Goal: Transaction & Acquisition: Purchase product/service

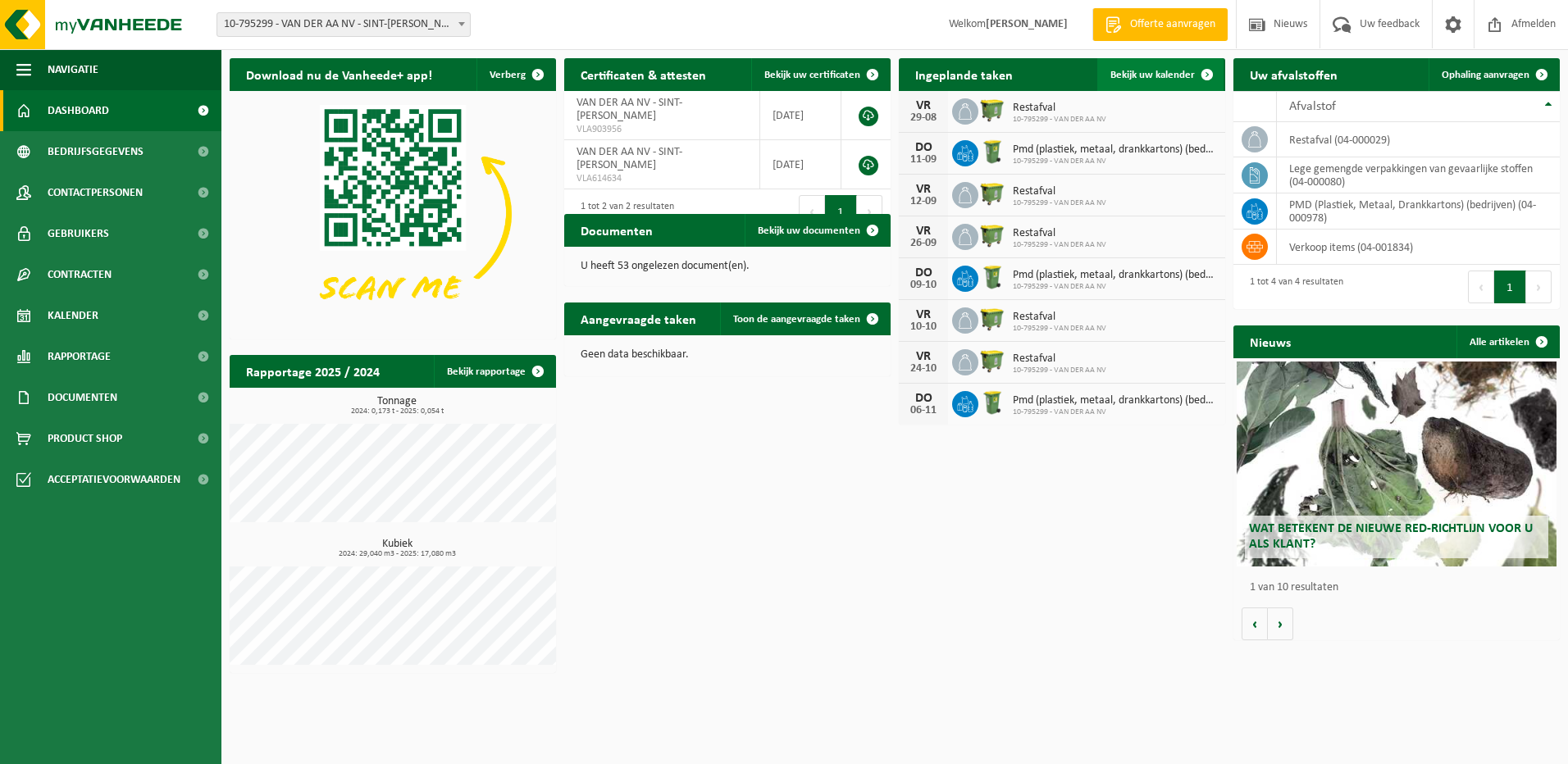
click at [1158, 74] on span "Bekijk uw kalender" at bounding box center [1153, 75] width 85 height 11
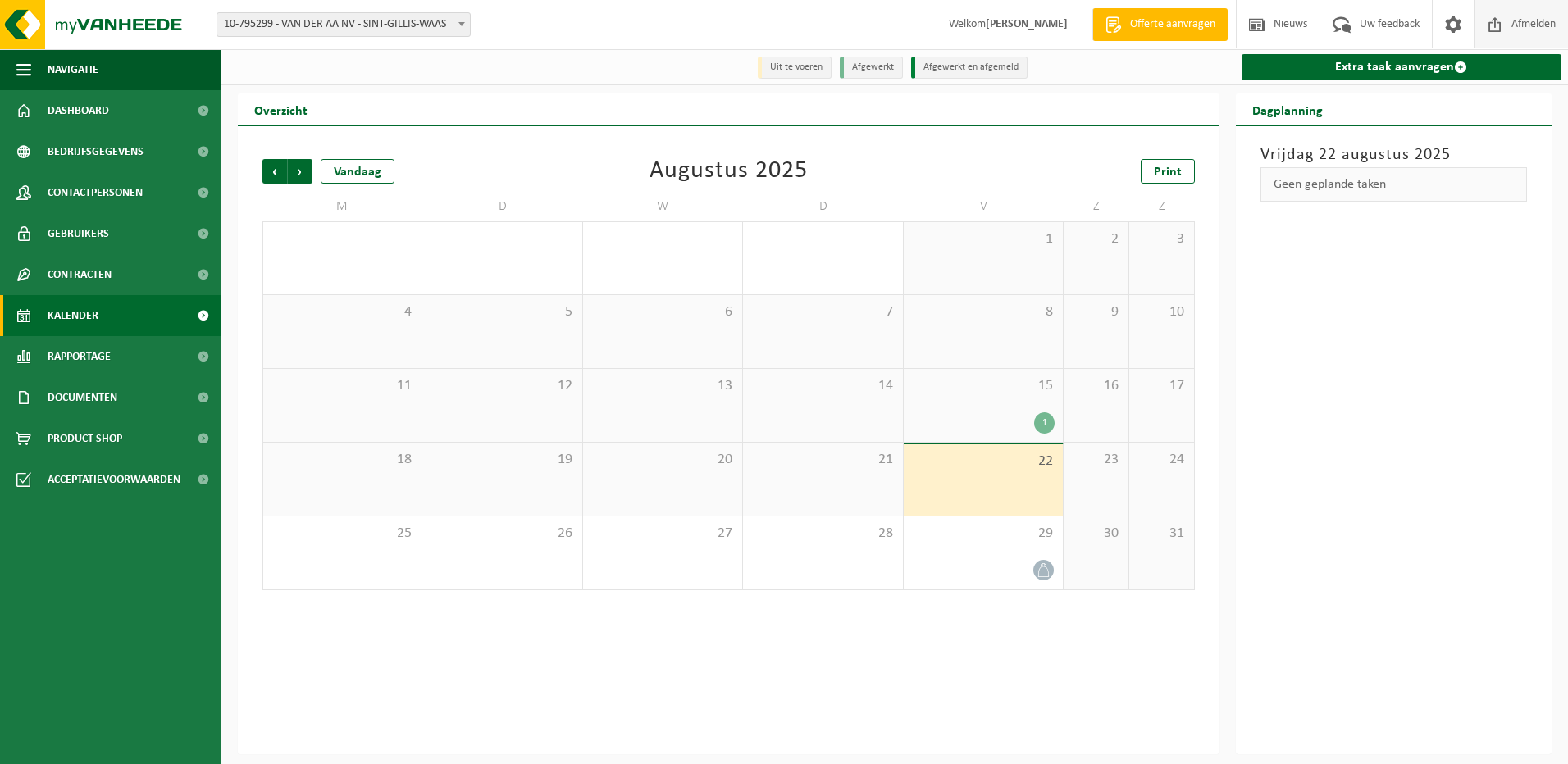
click at [1530, 20] on span "Afmelden" at bounding box center [1534, 24] width 53 height 48
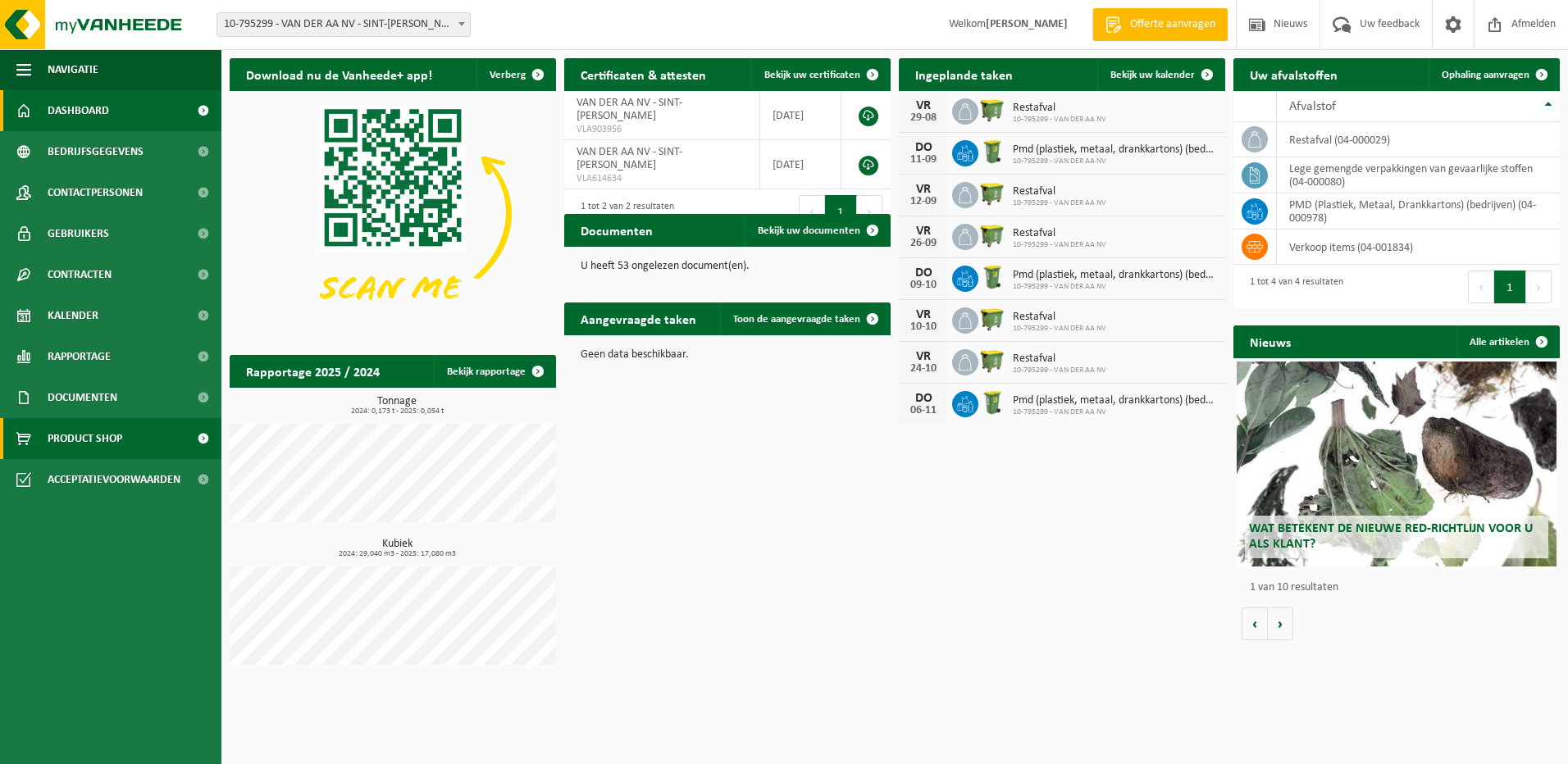
click at [98, 434] on span "Product Shop" at bounding box center [84, 438] width 74 height 41
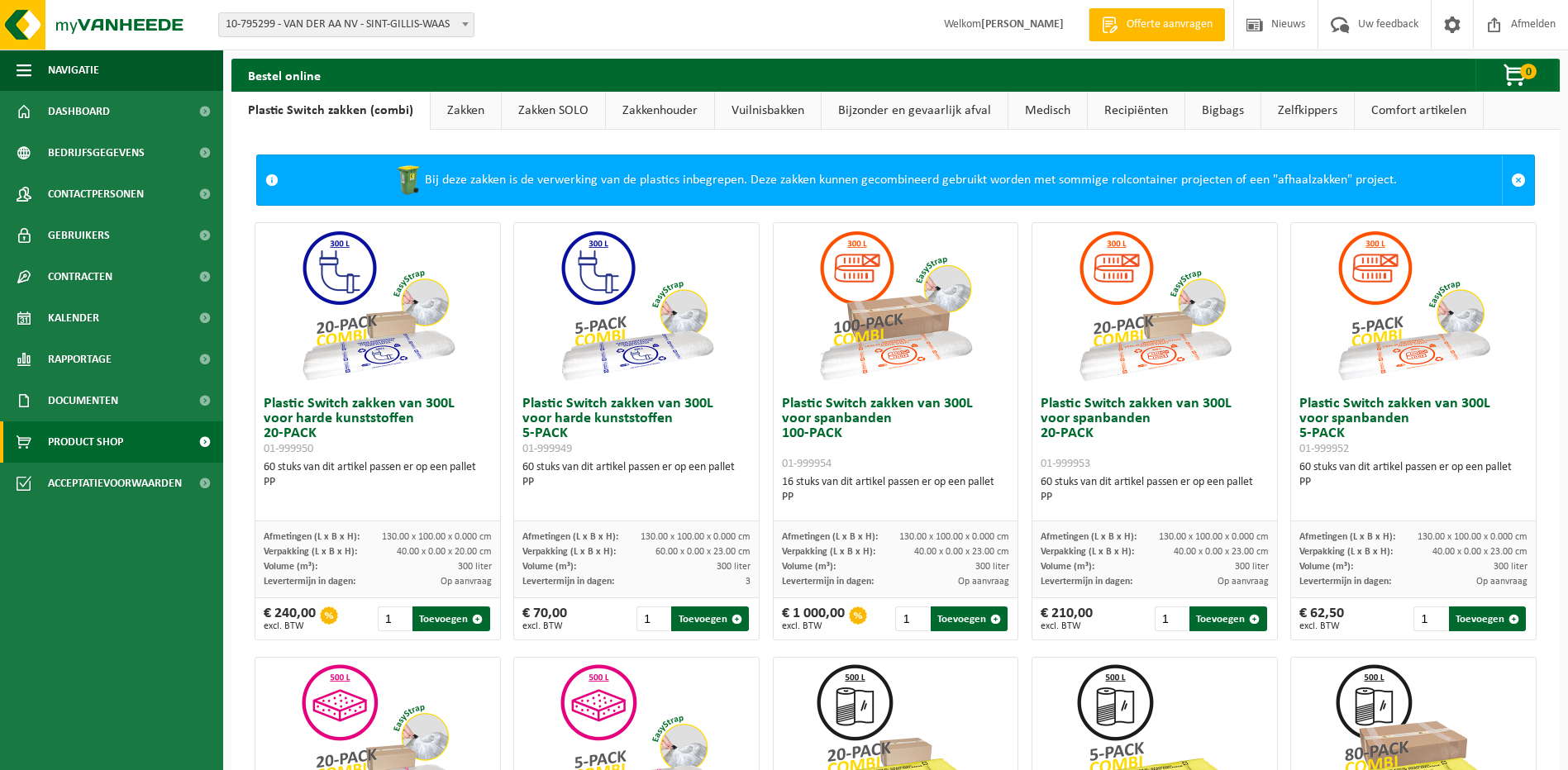
click at [456, 108] on link "Zakken" at bounding box center [466, 110] width 71 height 38
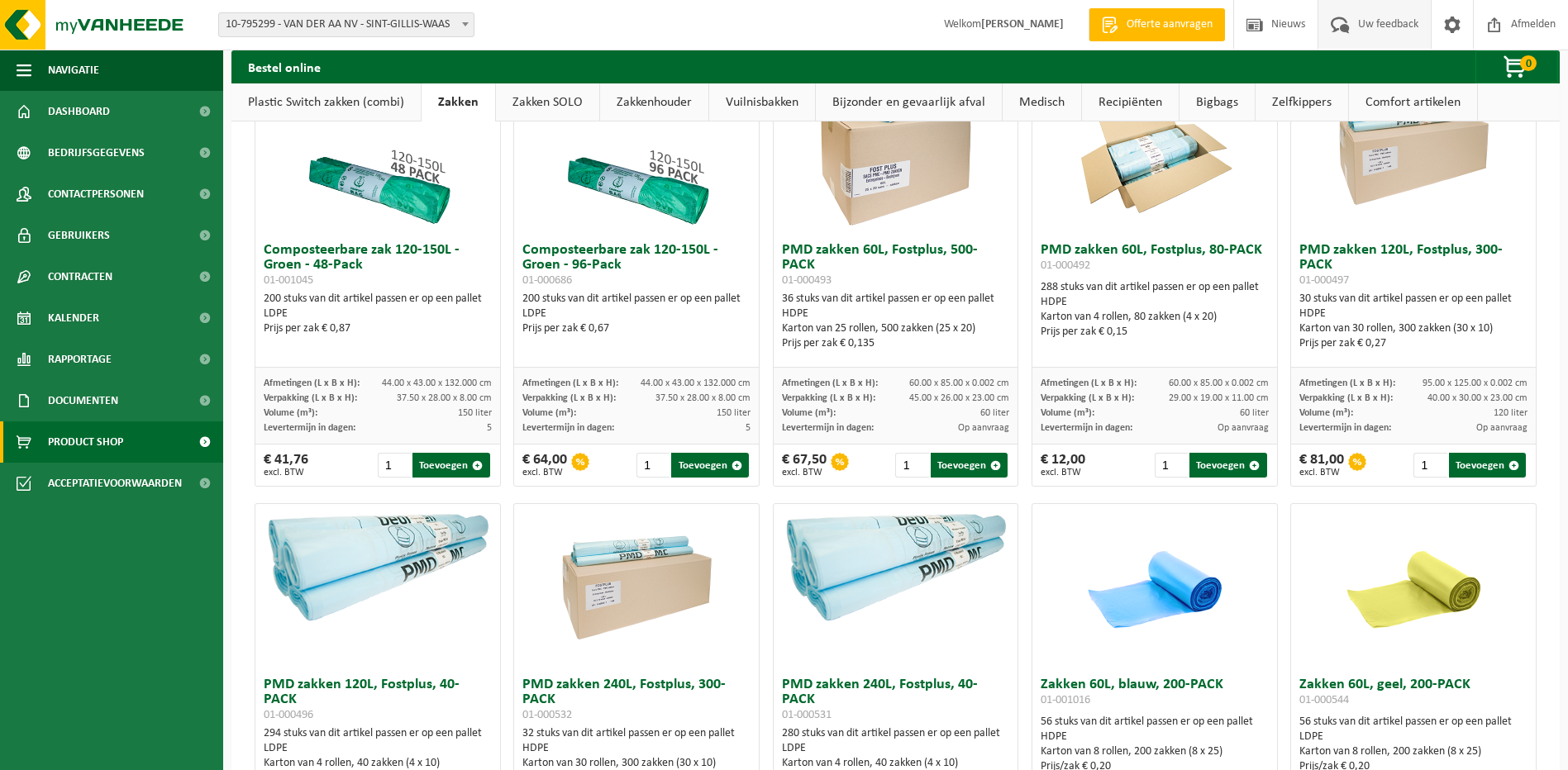
scroll to position [1004, 0]
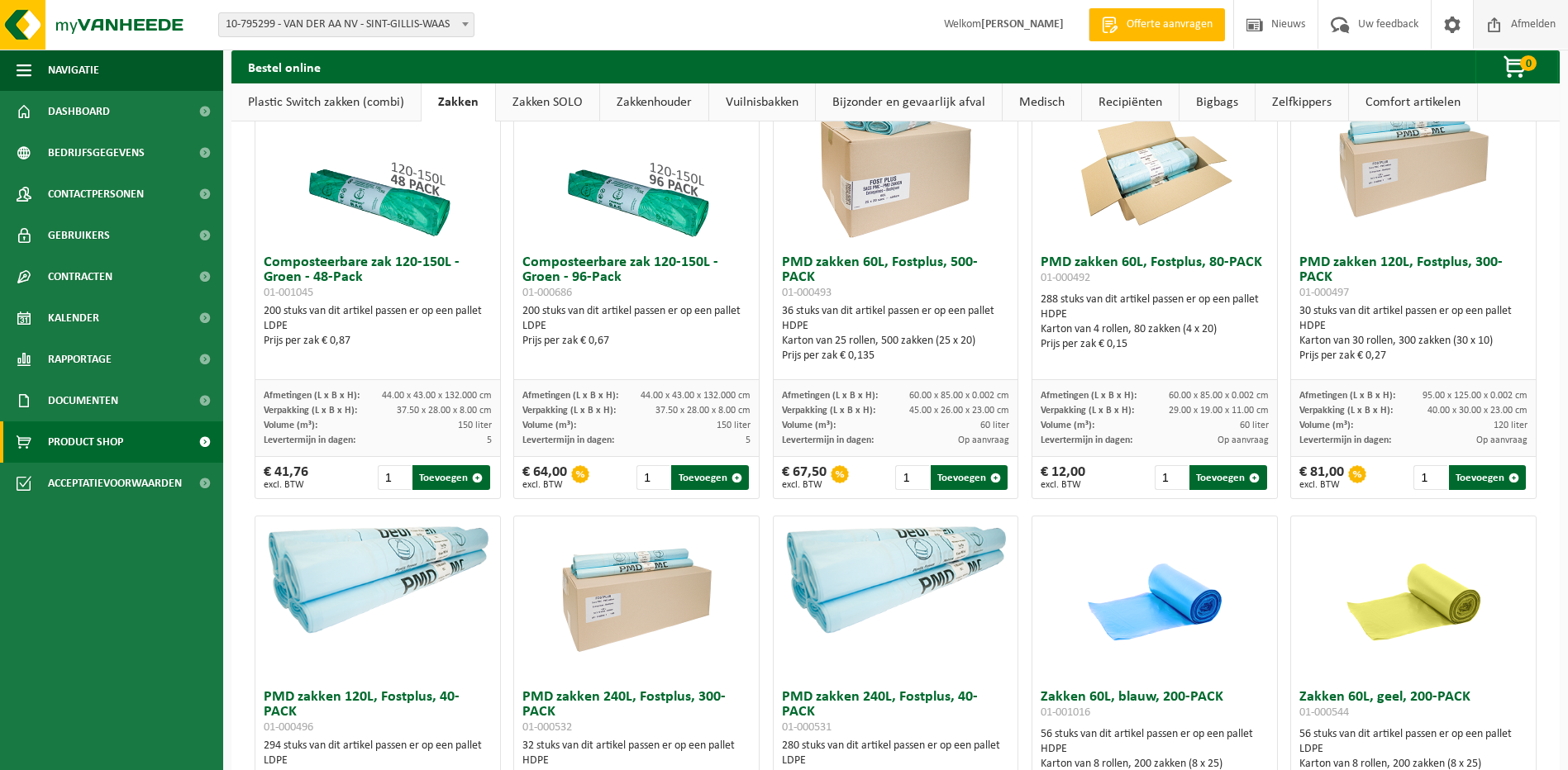
click at [1527, 19] on span "Afmelden" at bounding box center [1534, 24] width 53 height 49
